Goal: Complete application form: Complete application form

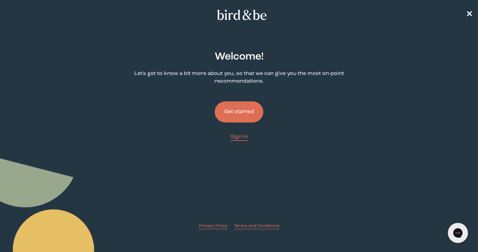
click at [236, 109] on button "Get started" at bounding box center [239, 112] width 49 height 21
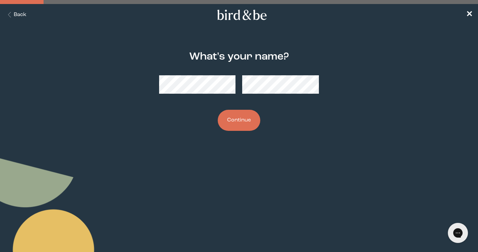
click at [238, 122] on button "Continue" at bounding box center [239, 120] width 43 height 21
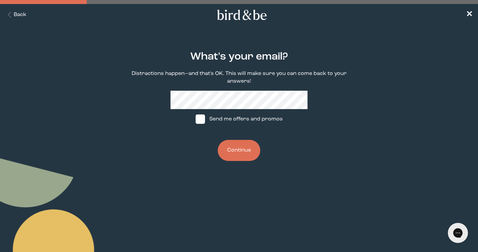
click at [239, 151] on button "Continue" at bounding box center [239, 150] width 43 height 21
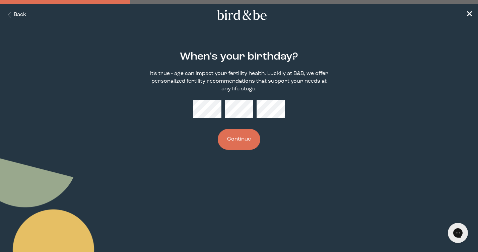
click at [246, 139] on button "Continue" at bounding box center [239, 139] width 43 height 21
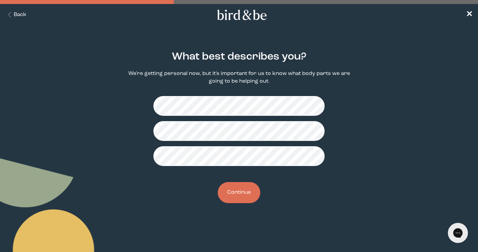
click at [241, 194] on button "Continue" at bounding box center [239, 192] width 43 height 21
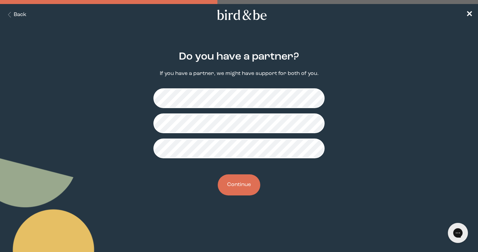
click at [244, 190] on button "Continue" at bounding box center [239, 185] width 43 height 21
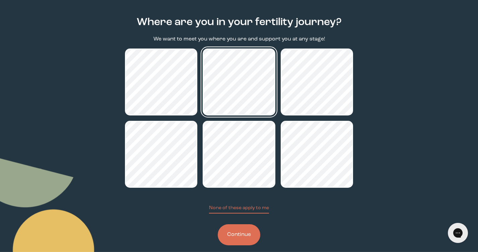
scroll to position [41, 0]
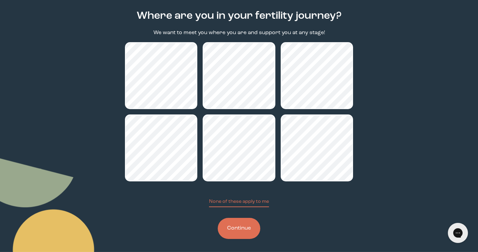
click at [248, 236] on button "Continue" at bounding box center [239, 228] width 43 height 21
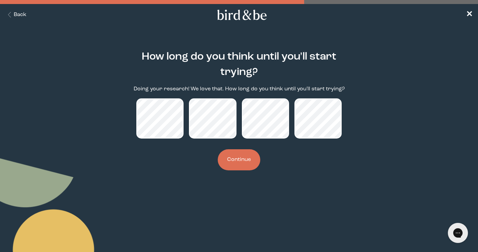
click at [241, 158] on button "Continue" at bounding box center [239, 160] width 43 height 21
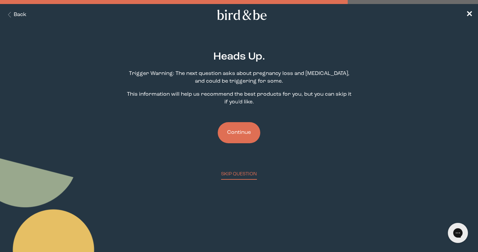
click at [239, 129] on button "Continue" at bounding box center [239, 132] width 43 height 21
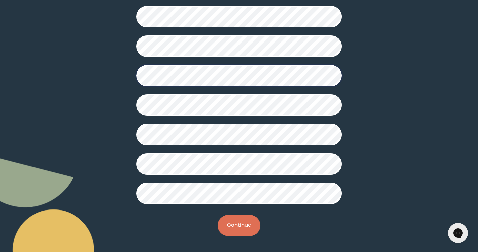
scroll to position [167, 0]
click at [239, 228] on button "Continue" at bounding box center [239, 225] width 43 height 21
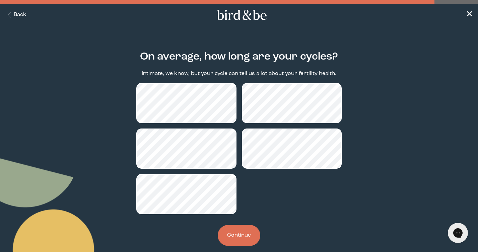
click at [244, 240] on button "Continue" at bounding box center [239, 235] width 43 height 21
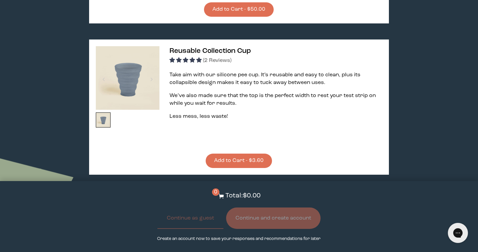
scroll to position [1266, 0]
